Goal: Answer question/provide support

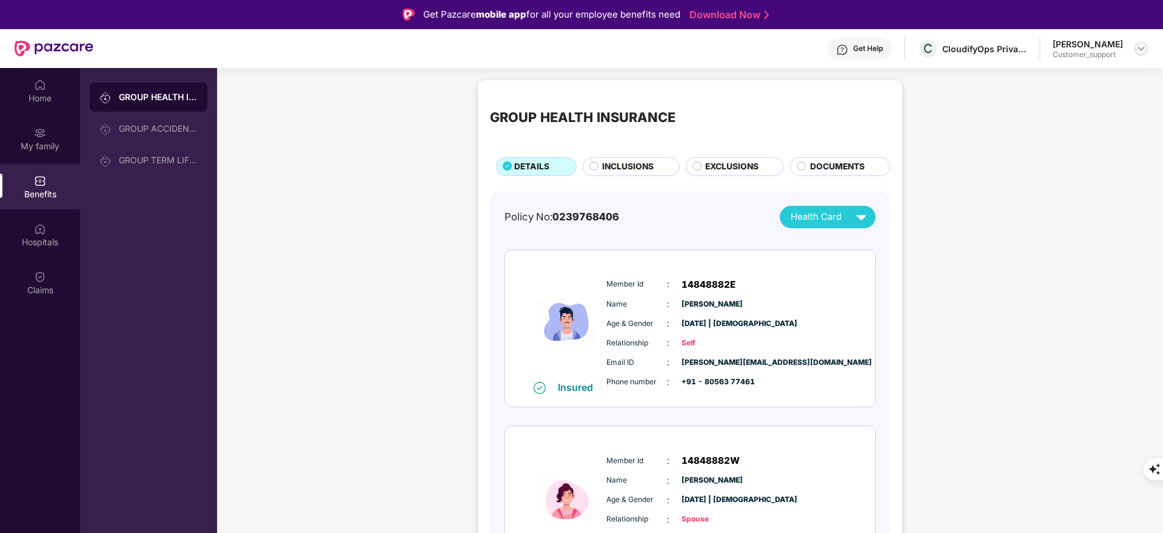
click at [1143, 54] on div at bounding box center [1141, 48] width 15 height 15
click at [1101, 79] on div "Switch to support view" at bounding box center [1085, 78] width 158 height 24
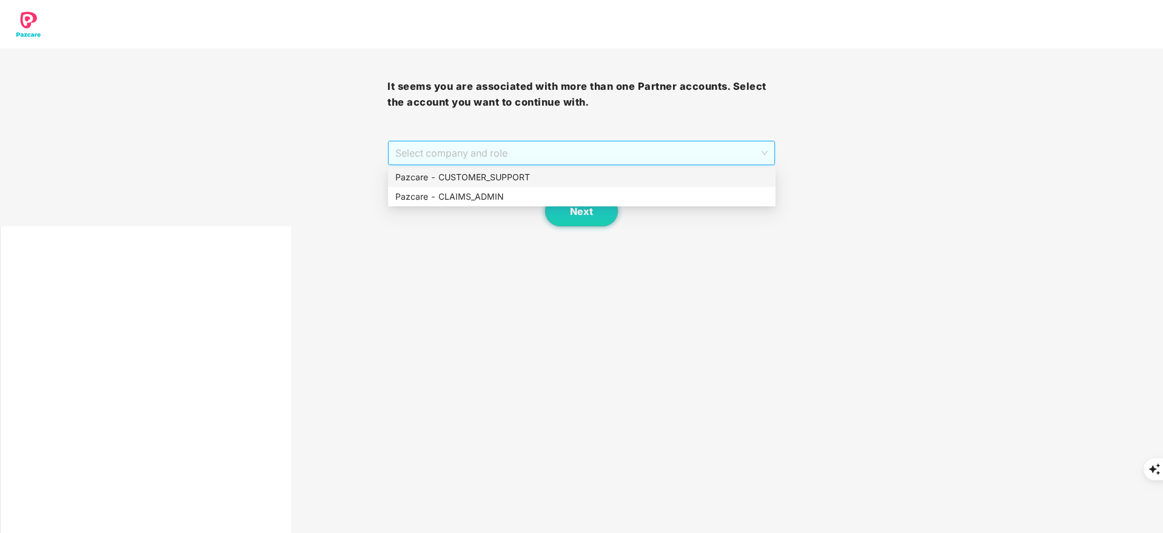
click at [454, 147] on span "Select company and role" at bounding box center [581, 152] width 372 height 23
click at [465, 172] on div "Pazcare - CUSTOMER_SUPPORT" at bounding box center [581, 176] width 373 height 13
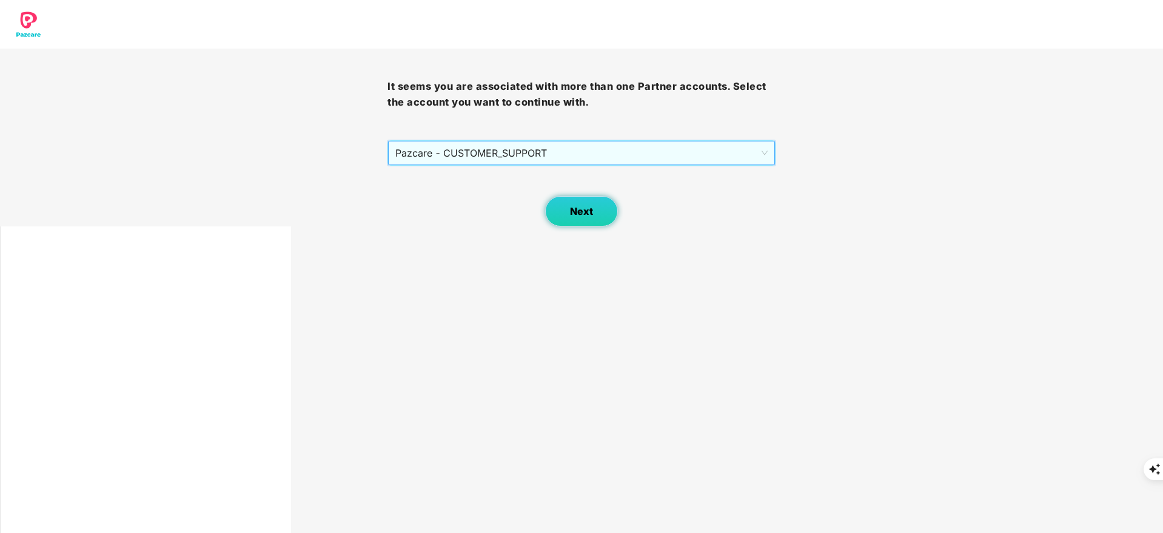
click at [595, 204] on button "Next" at bounding box center [581, 211] width 73 height 30
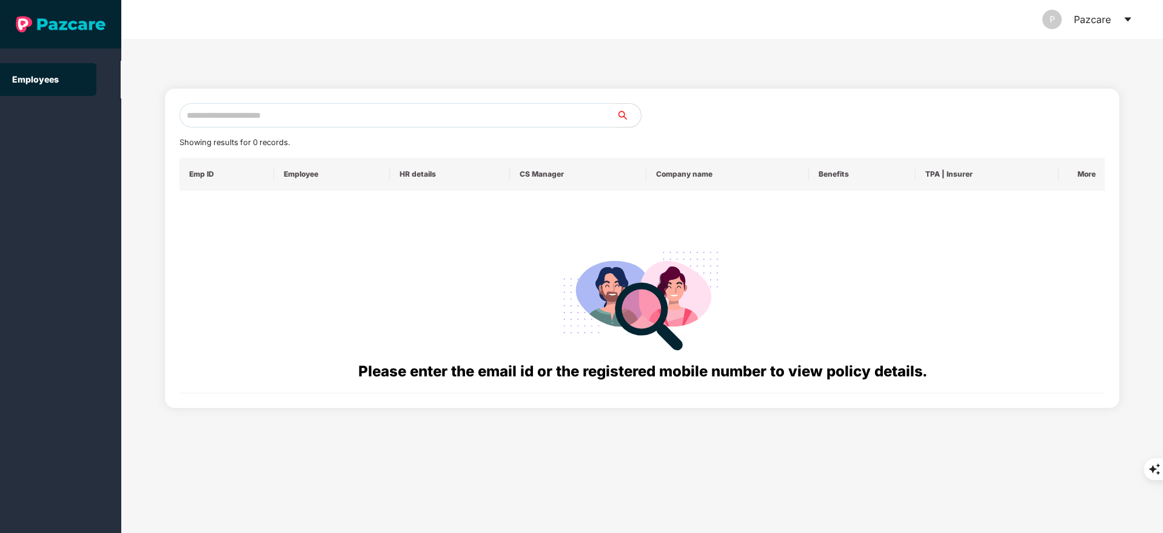
click at [263, 107] on input "text" at bounding box center [398, 115] width 437 height 24
paste input "**********"
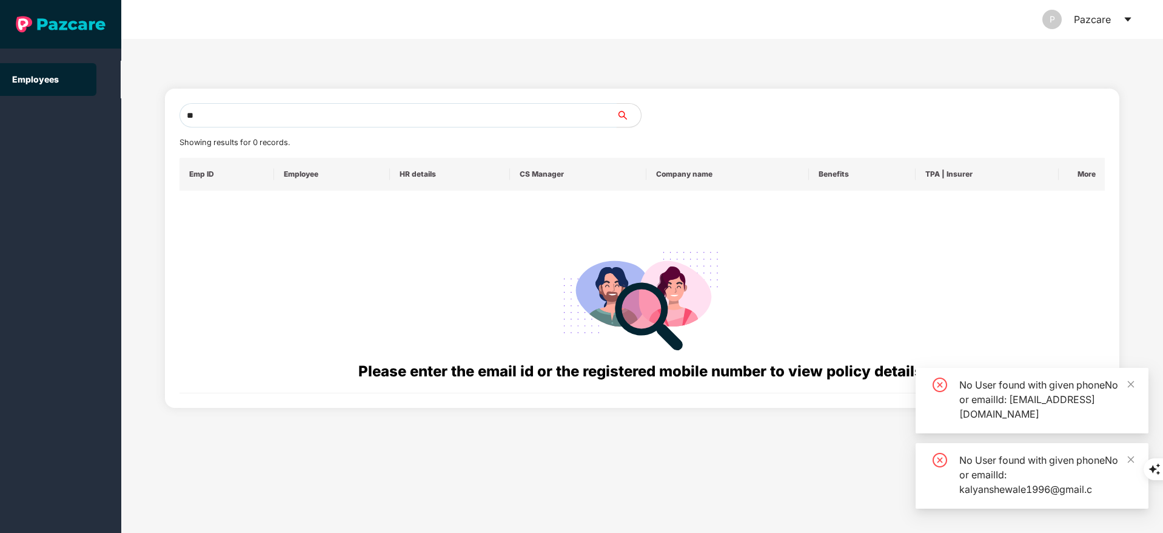
type input "*"
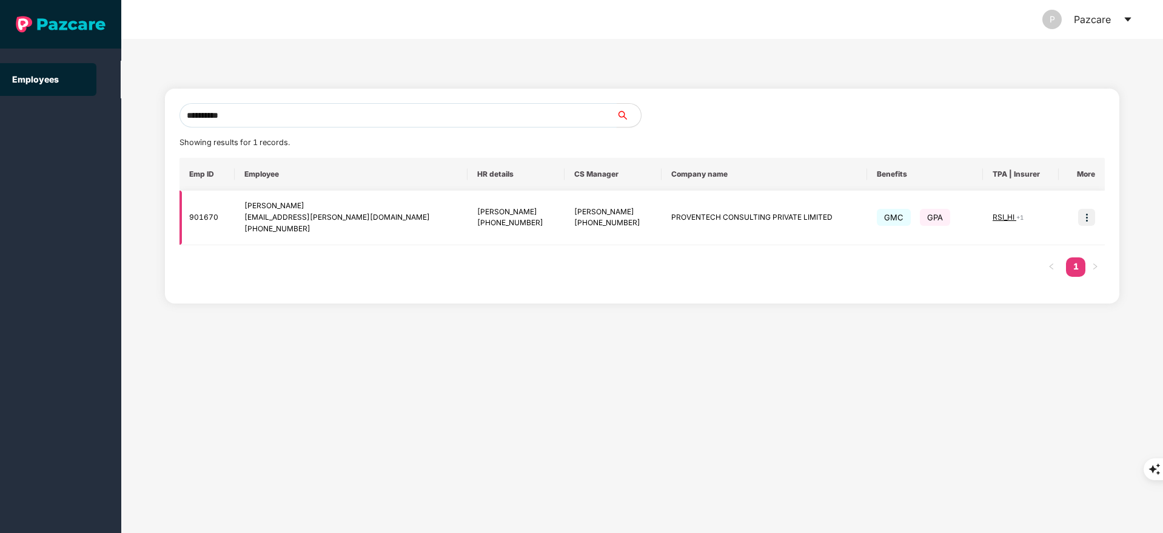
type input "**********"
click at [1084, 218] on img at bounding box center [1086, 217] width 17 height 17
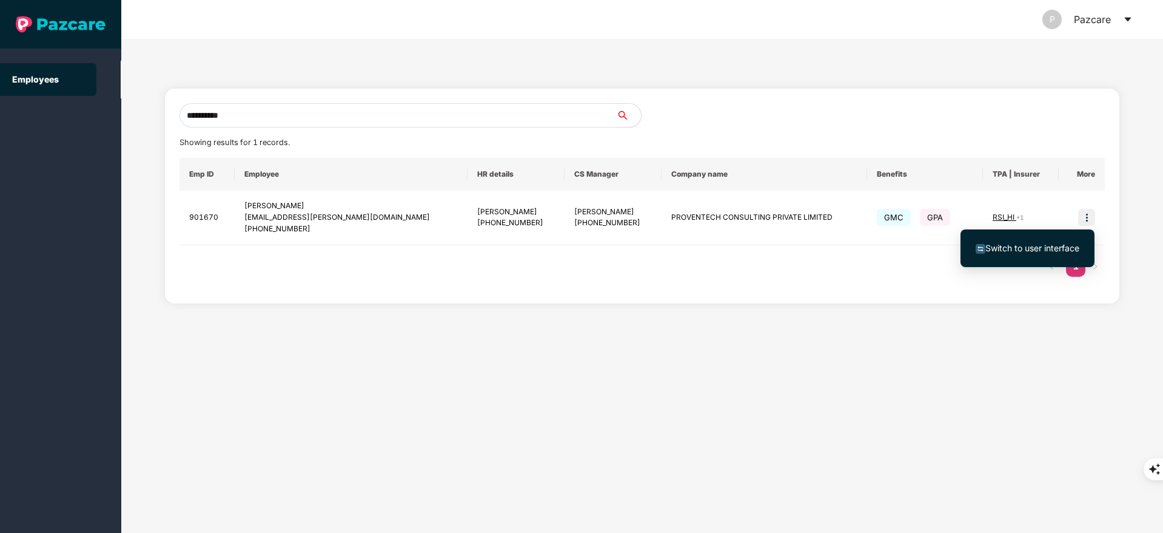
click at [1054, 244] on span "Switch to user interface" at bounding box center [1033, 248] width 94 height 10
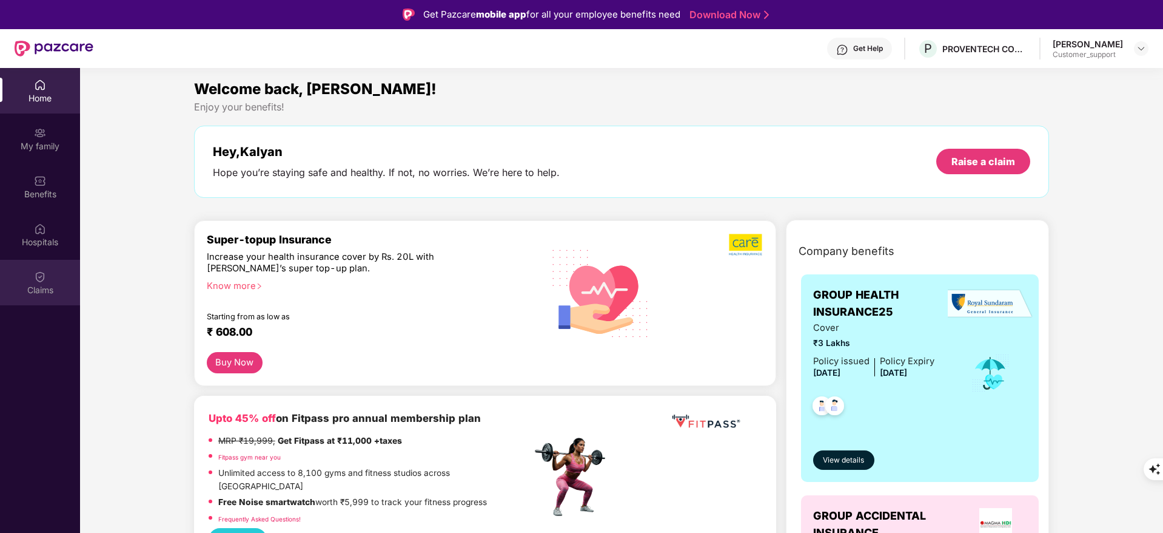
click at [39, 272] on img at bounding box center [40, 277] width 12 height 12
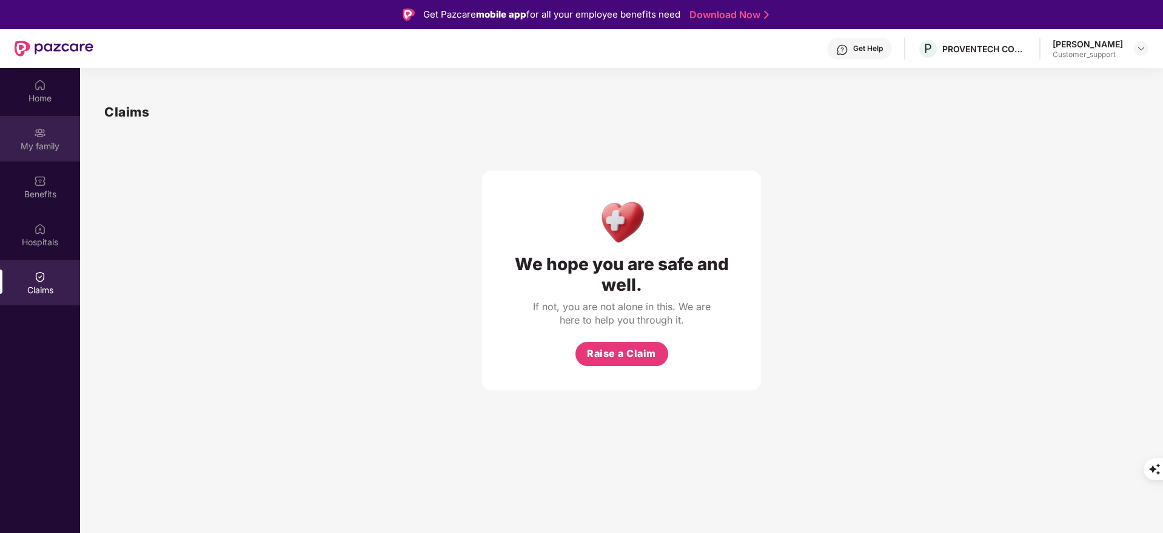
click at [33, 129] on div "My family" at bounding box center [40, 138] width 80 height 45
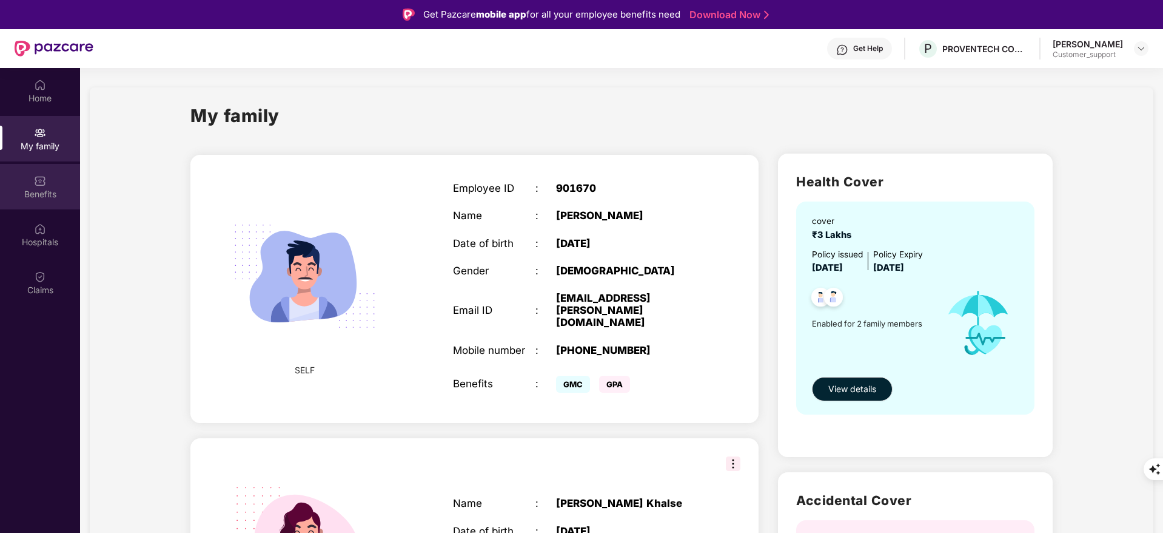
click at [42, 178] on img at bounding box center [40, 181] width 12 height 12
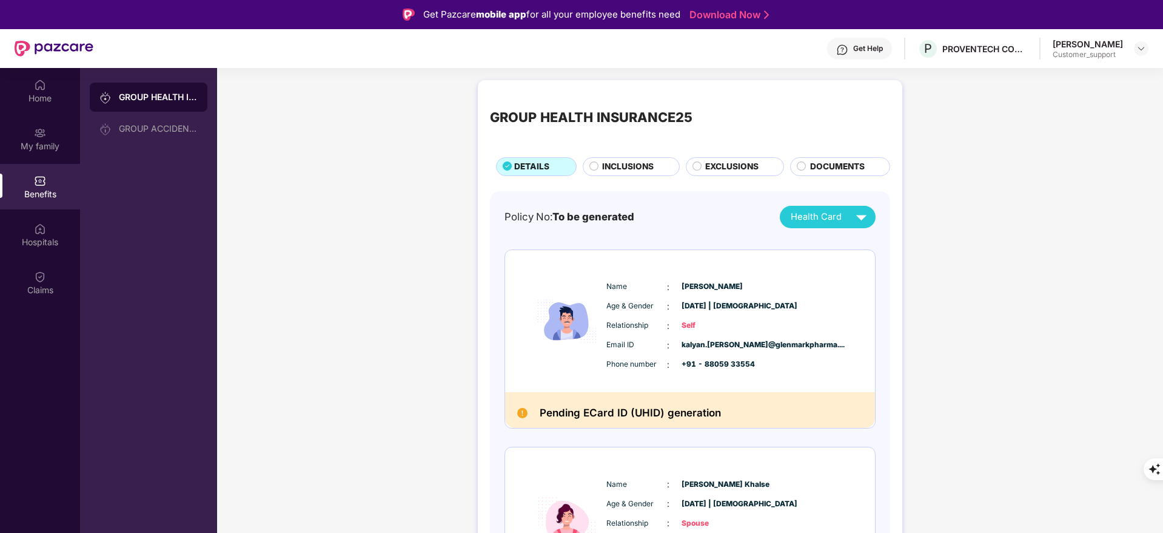
click at [853, 52] on div "Get Help" at bounding box center [868, 49] width 30 height 10
click at [733, 380] on div "Name : [PERSON_NAME] Age & Gender : [DATE] | [DEMOGRAPHIC_DATA] Relationship : …" at bounding box center [690, 321] width 370 height 143
click at [26, 129] on div "My family" at bounding box center [40, 138] width 80 height 45
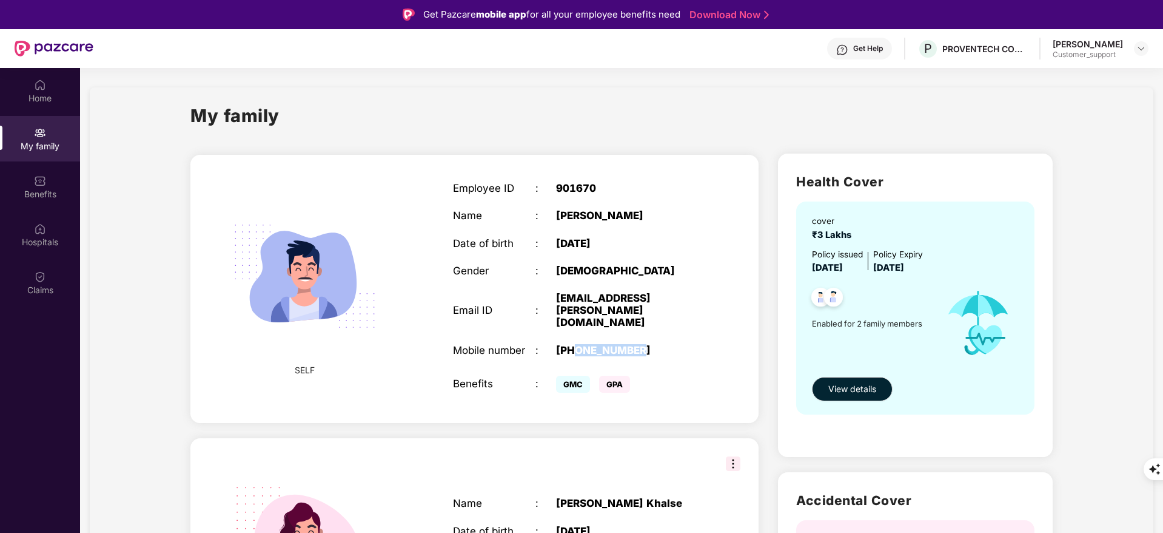
drag, startPoint x: 577, startPoint y: 335, endPoint x: 647, endPoint y: 337, distance: 69.8
click at [647, 344] on div "[PHONE_NUMBER]" at bounding box center [628, 350] width 144 height 12
copy div "8805933554"
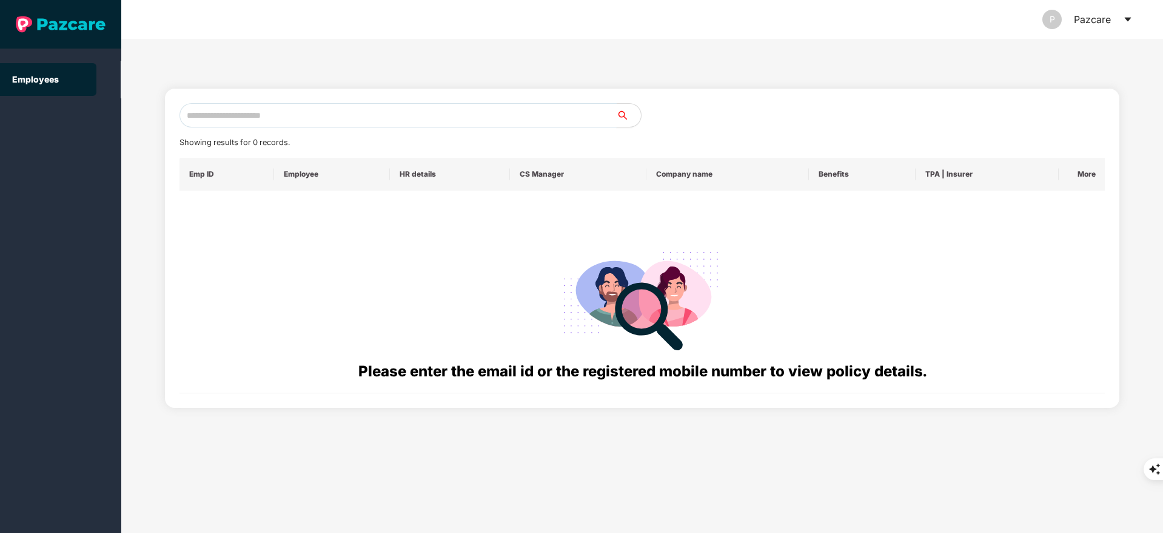
click at [326, 119] on input "text" at bounding box center [398, 115] width 437 height 24
paste input "**********"
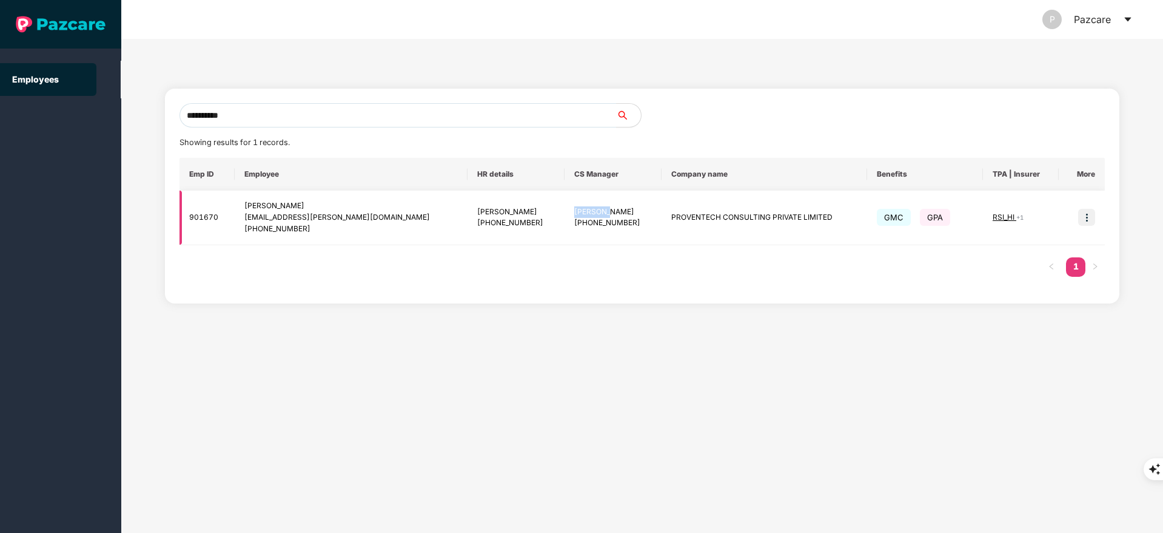
drag, startPoint x: 553, startPoint y: 213, endPoint x: 587, endPoint y: 213, distance: 34.0
click at [587, 213] on div "[PERSON_NAME]" at bounding box center [613, 212] width 78 height 12
copy div "[PERSON_NAME]"
drag, startPoint x: 243, startPoint y: 201, endPoint x: 318, endPoint y: 231, distance: 80.5
click at [318, 231] on td "[PERSON_NAME] [PERSON_NAME][EMAIL_ADDRESS][DOMAIN_NAME] [PHONE_NUMBER]" at bounding box center [351, 217] width 233 height 55
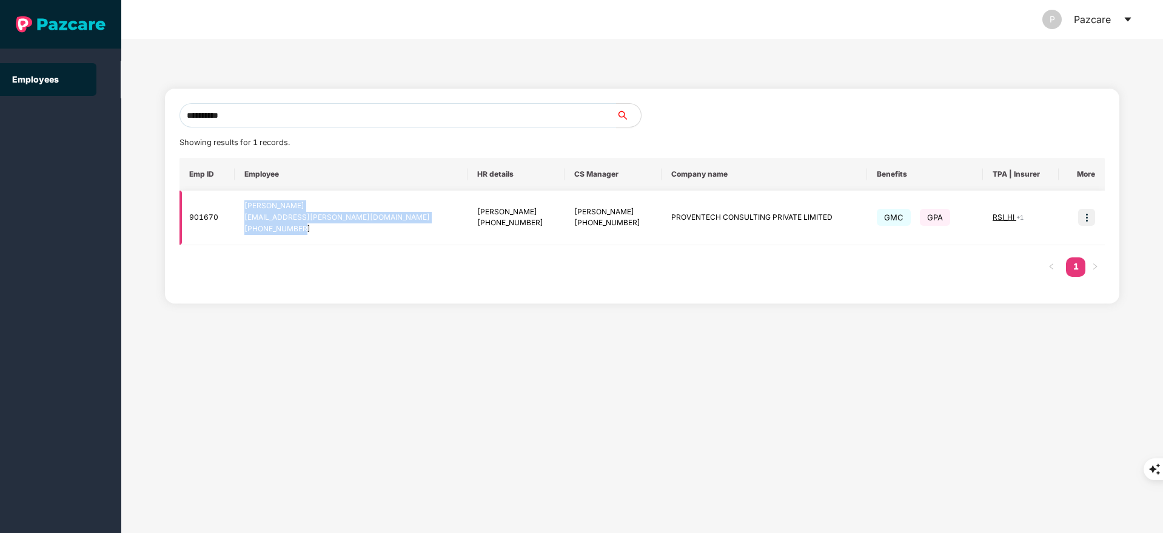
copy div "[PERSON_NAME] [PERSON_NAME][EMAIL_ADDRESS][DOMAIN_NAME] [PHONE_NUMBER]"
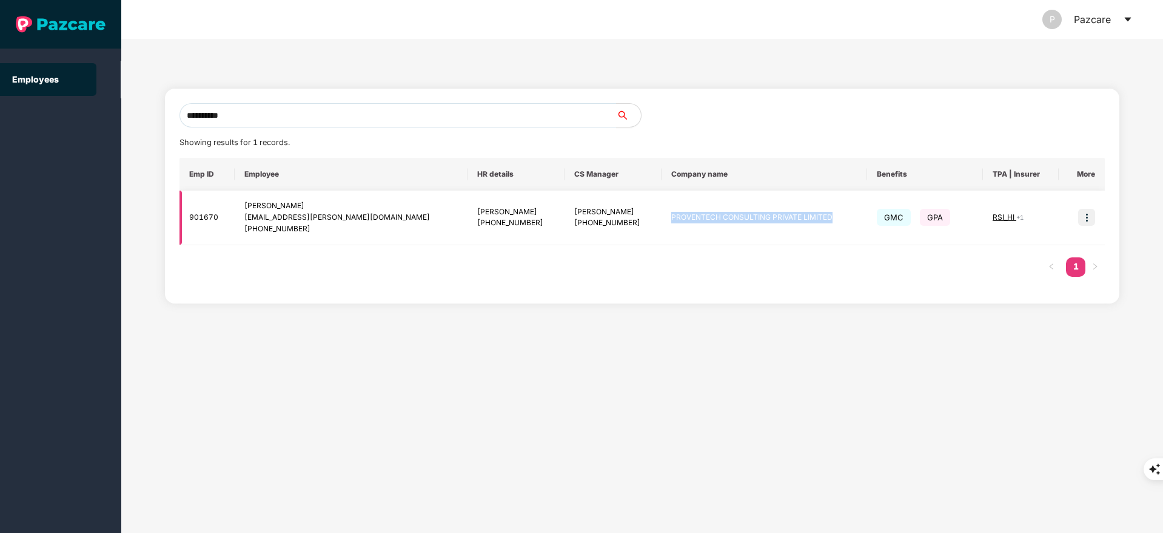
drag, startPoint x: 650, startPoint y: 214, endPoint x: 812, endPoint y: 226, distance: 163.0
click at [812, 226] on td "PROVENTECH CONSULTING PRIVATE LIMITED" at bounding box center [765, 217] width 206 height 55
copy td "PROVENTECH CONSULTING PRIVATE LIMITED"
click at [418, 240] on td "[PERSON_NAME] [PERSON_NAME][EMAIL_ADDRESS][DOMAIN_NAME] [PHONE_NUMBER]" at bounding box center [351, 217] width 233 height 55
drag, startPoint x: 567, startPoint y: 222, endPoint x: 621, endPoint y: 224, distance: 54.0
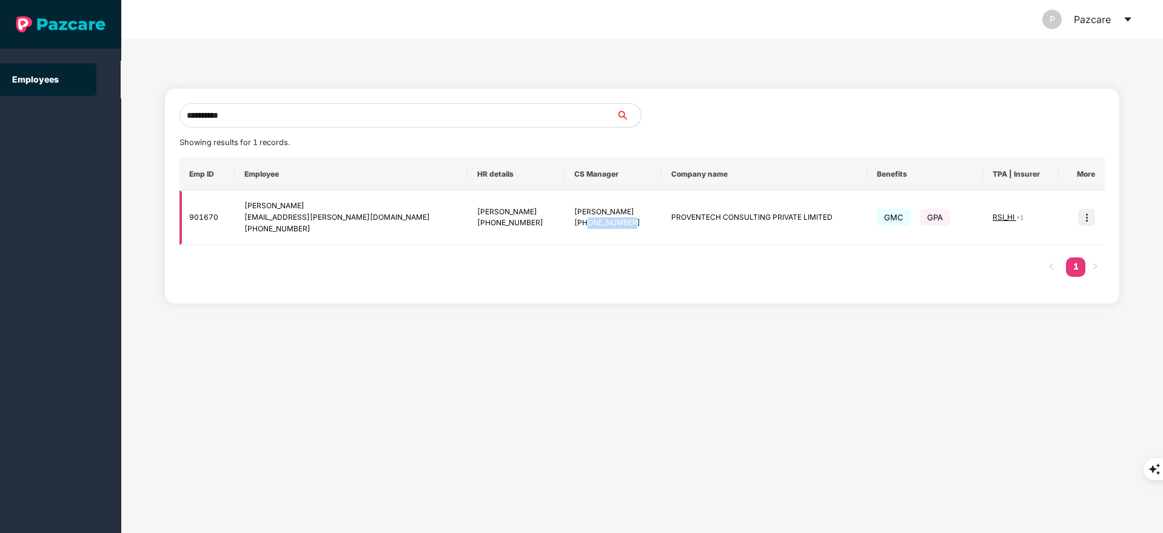
click at [621, 224] on div "[PHONE_NUMBER]" at bounding box center [613, 223] width 78 height 12
copy div "7058503700"
drag, startPoint x: 245, startPoint y: 204, endPoint x: 272, endPoint y: 204, distance: 26.7
click at [272, 204] on td "[PERSON_NAME] [PERSON_NAME][EMAIL_ADDRESS][DOMAIN_NAME] [PHONE_NUMBER]" at bounding box center [351, 217] width 233 height 55
copy div "Kalyan"
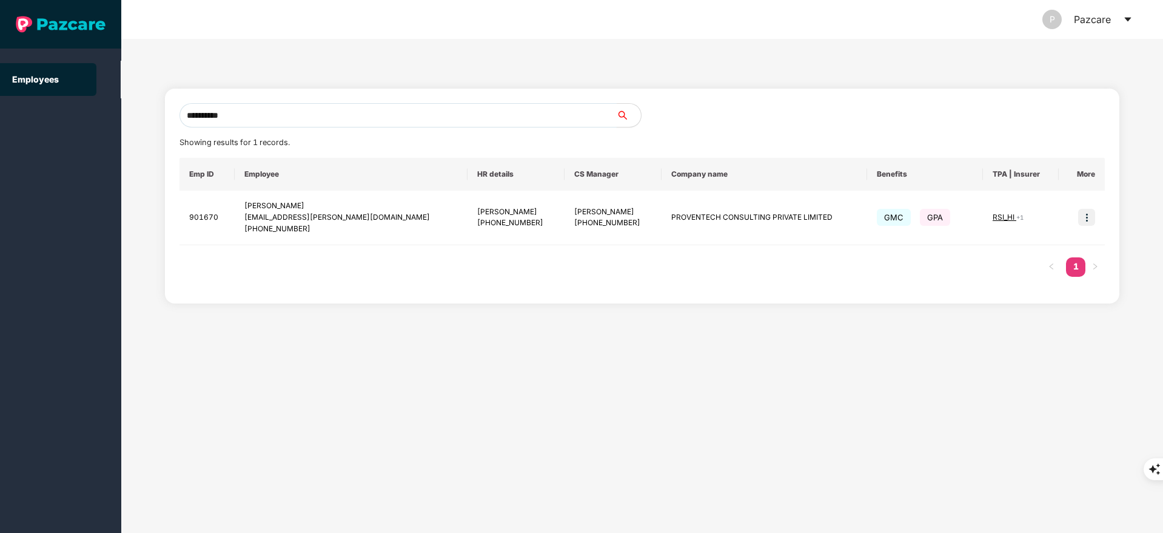
click at [260, 113] on input "**********" at bounding box center [398, 115] width 437 height 24
type input "*"
paste input "**********"
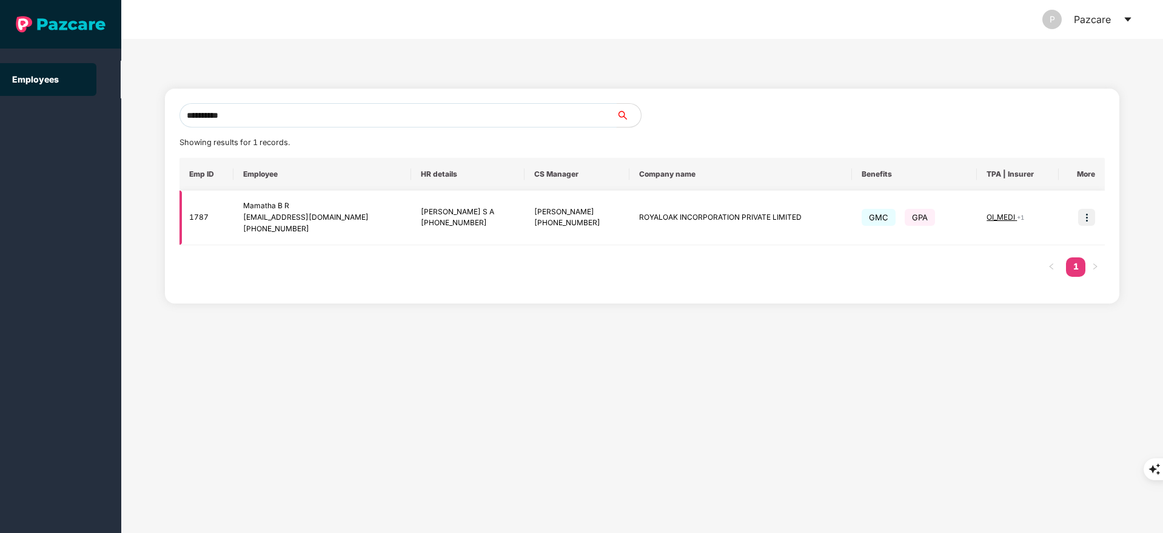
type input "**********"
click at [1084, 211] on img at bounding box center [1086, 217] width 17 height 17
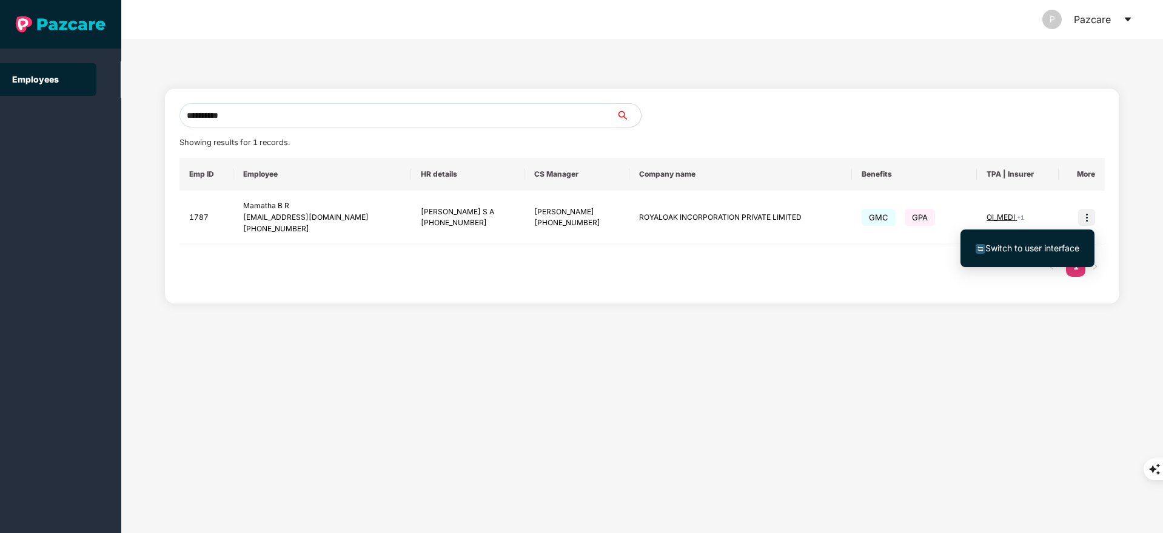
click at [1049, 243] on span "Switch to user interface" at bounding box center [1033, 248] width 94 height 10
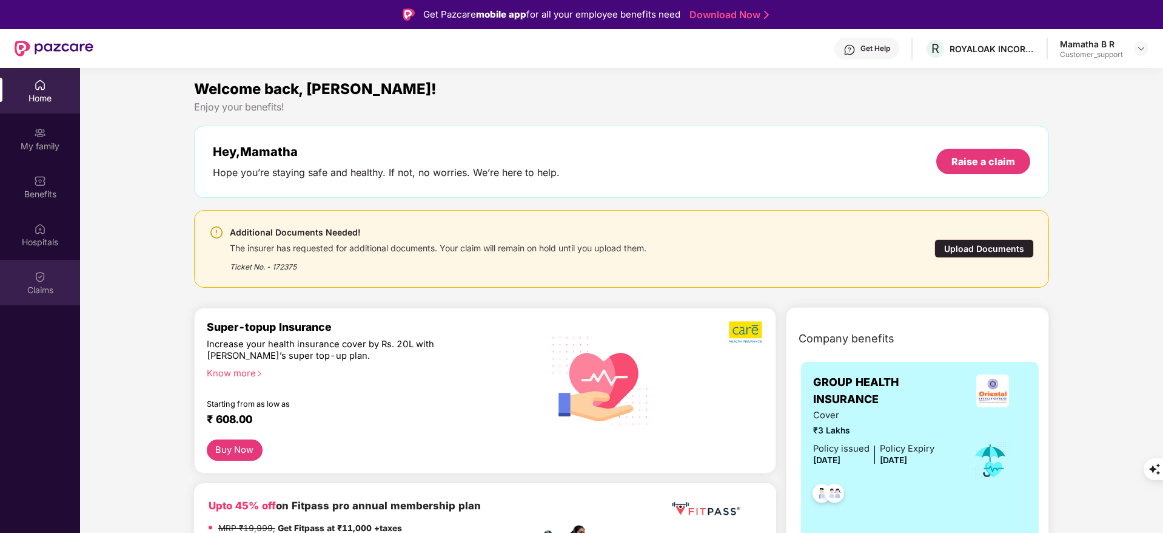
click at [48, 284] on div "Claims" at bounding box center [40, 290] width 80 height 12
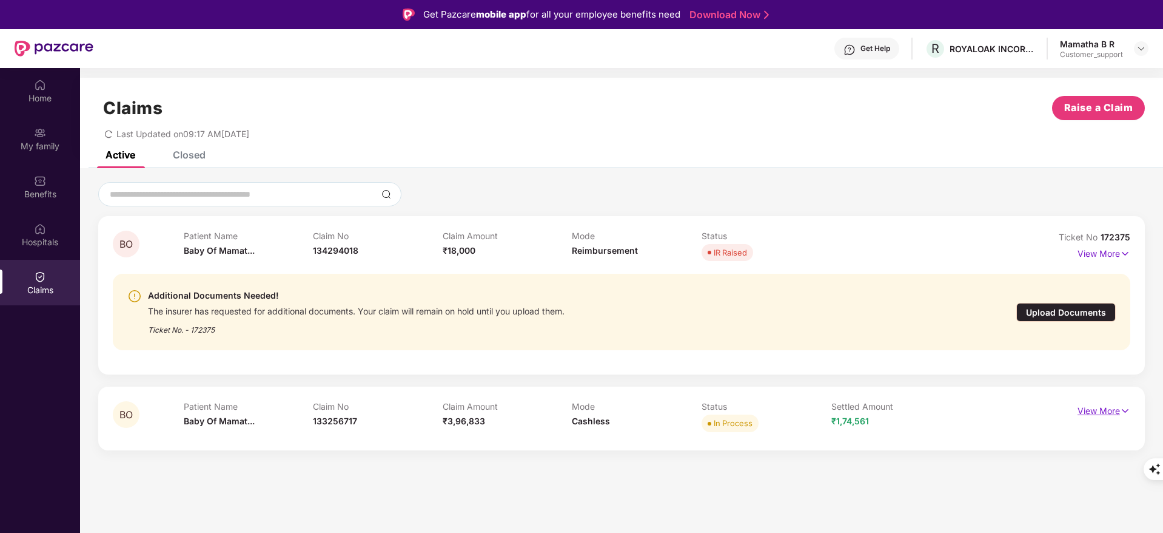
click at [1094, 402] on p "View More" at bounding box center [1104, 409] width 53 height 16
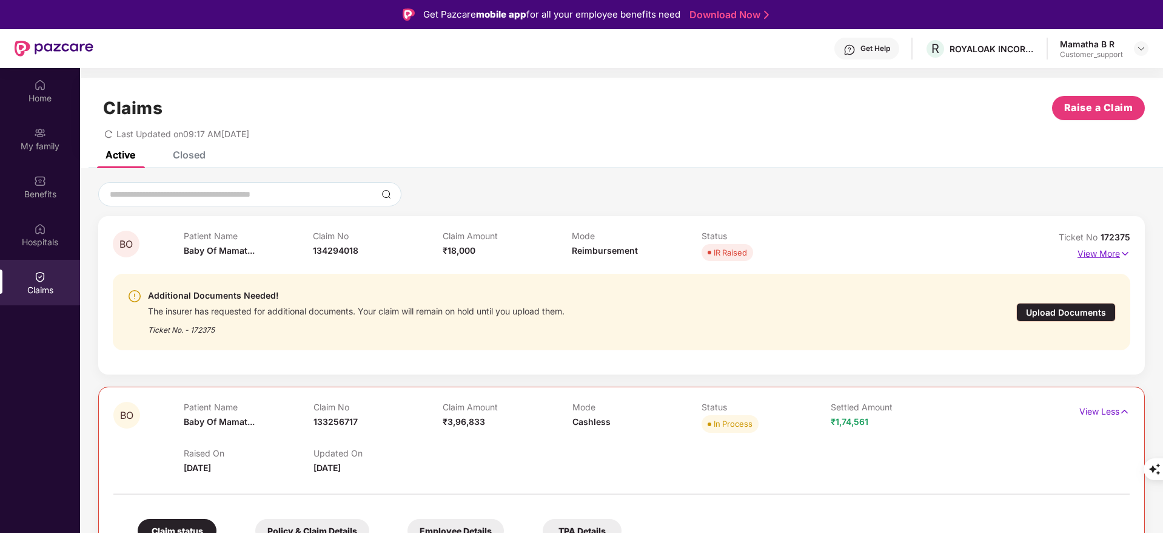
click at [1094, 258] on p "View More" at bounding box center [1104, 252] width 53 height 16
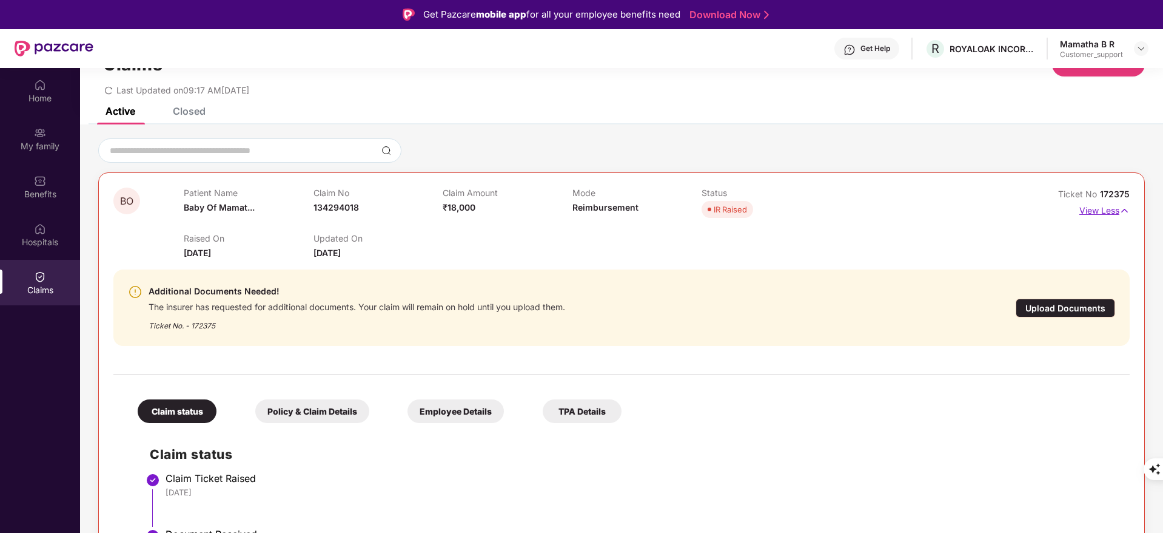
scroll to position [11, 0]
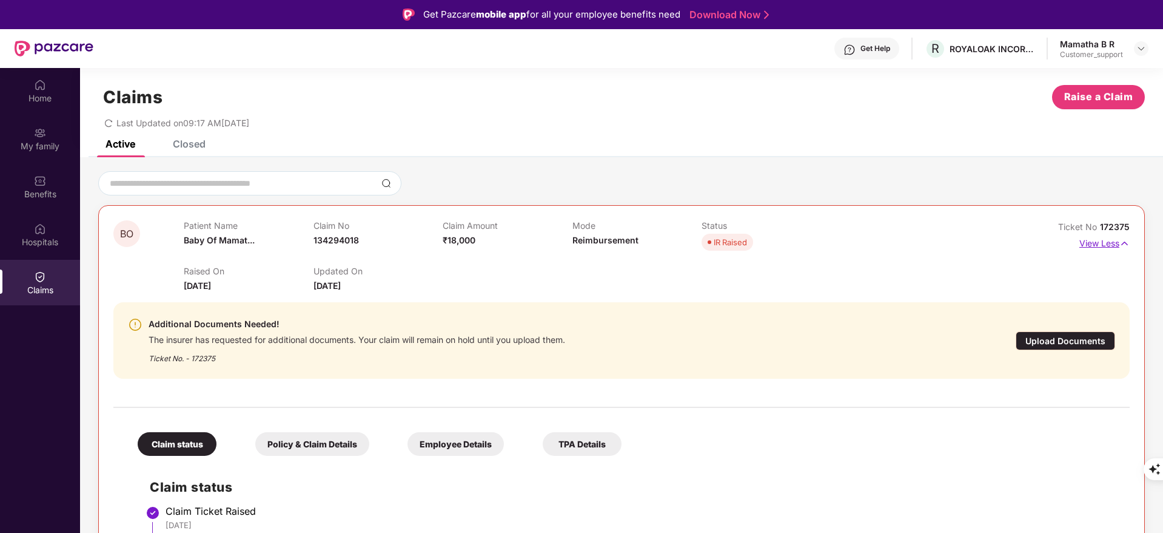
click at [1118, 241] on p "View Less" at bounding box center [1105, 242] width 50 height 16
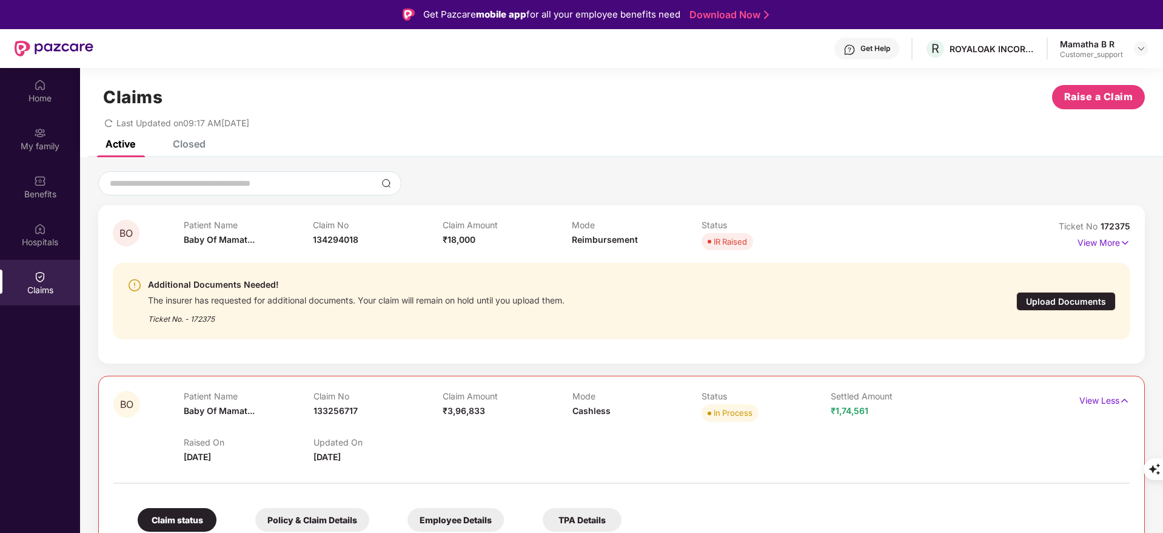
click at [1090, 395] on p "View Less" at bounding box center [1105, 399] width 50 height 16
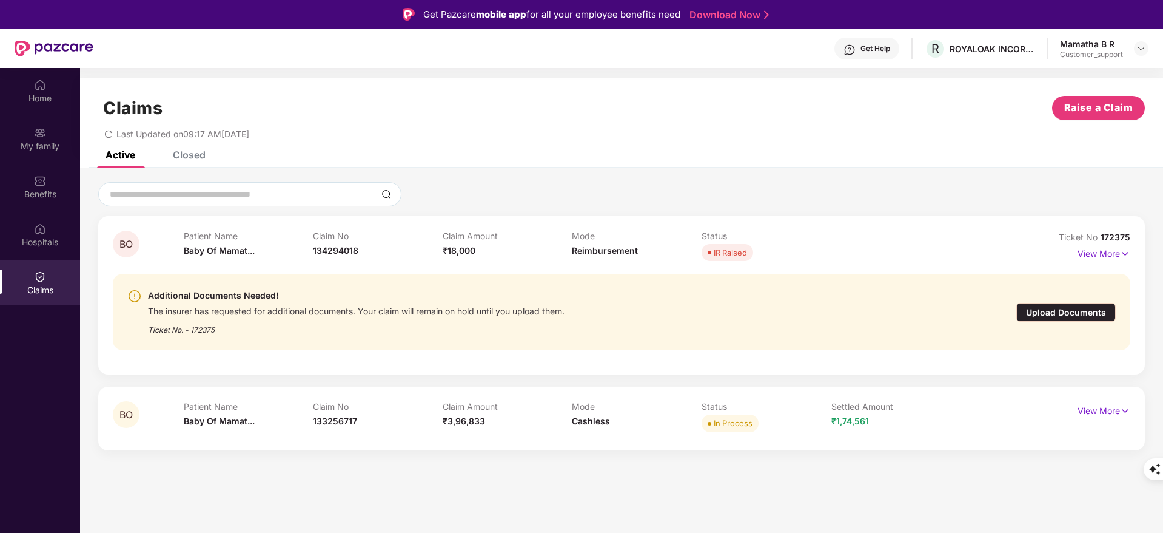
scroll to position [0, 0]
click at [1099, 259] on p "View More" at bounding box center [1104, 252] width 53 height 16
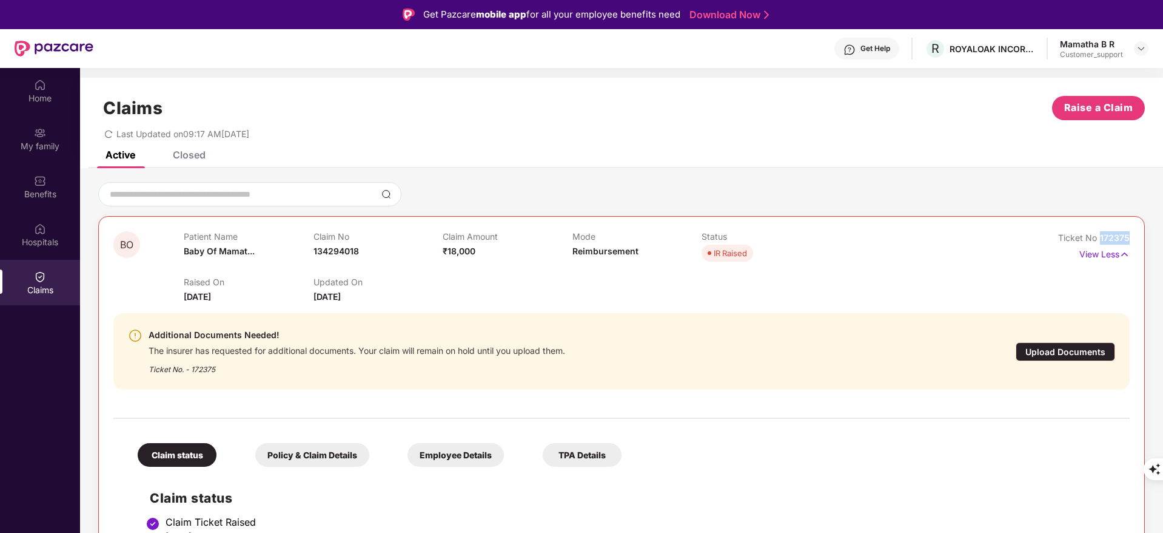
drag, startPoint x: 1100, startPoint y: 235, endPoint x: 1137, endPoint y: 240, distance: 36.6
click at [1137, 240] on div "BO Patient Name Baby Of Mamat... Claim No 134294018 Claim Amount ₹18,000 Mode R…" at bounding box center [621, 501] width 1047 height 571
copy span "172375"
